Goal: Navigation & Orientation: Find specific page/section

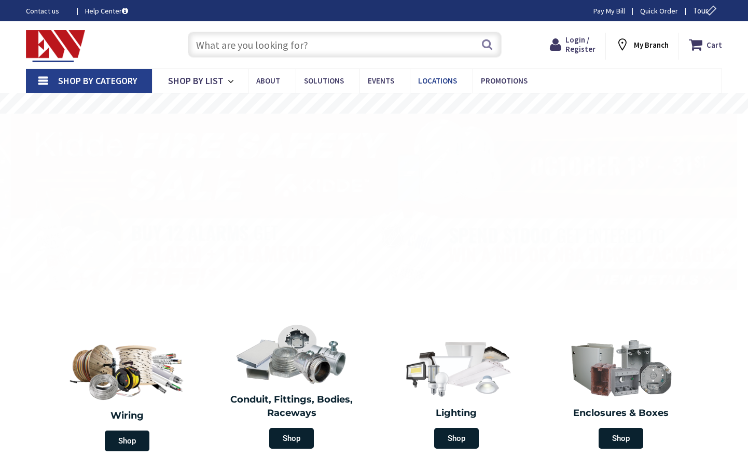
click at [426, 82] on span "Locations" at bounding box center [437, 81] width 39 height 10
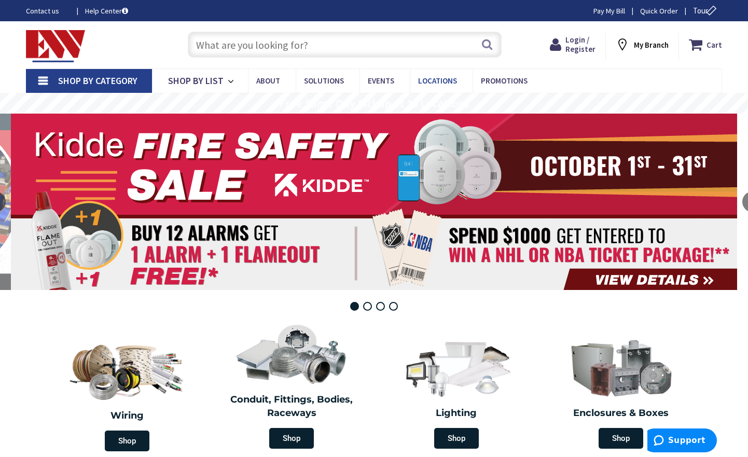
click at [434, 77] on span "Locations" at bounding box center [437, 81] width 39 height 10
click at [418, 77] on span "Locations" at bounding box center [437, 81] width 39 height 10
